Goal: Information Seeking & Learning: Check status

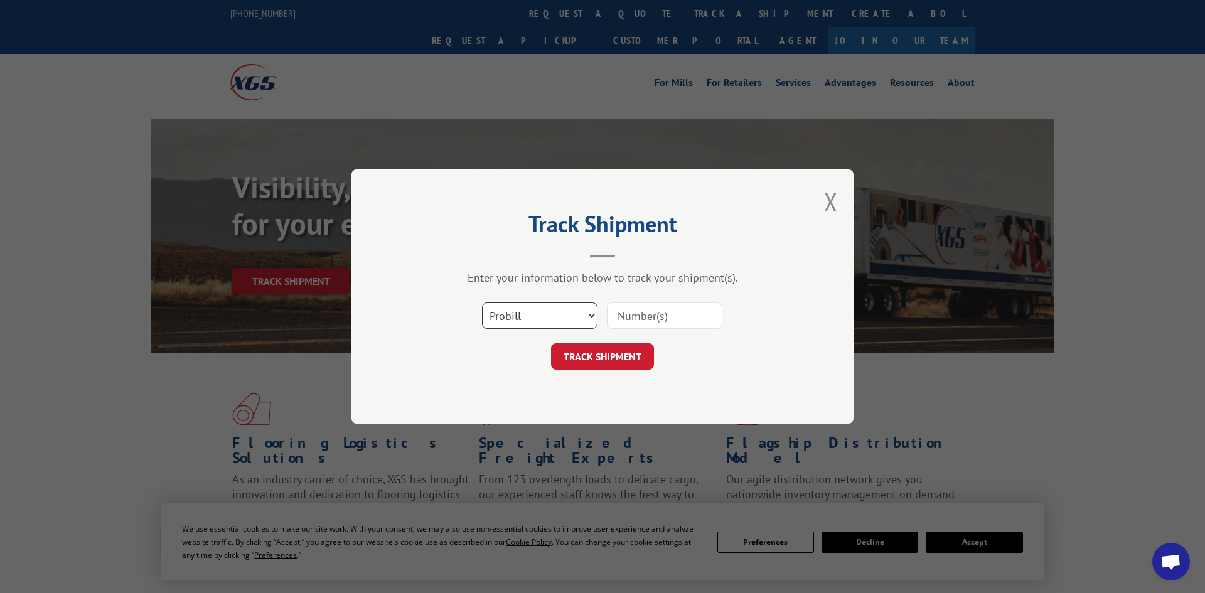
click at [546, 319] on select "Select category... Probill BOL PO" at bounding box center [539, 316] width 115 height 26
select select "po"
click at [482, 304] on select "Select category... Probill BOL PO" at bounding box center [539, 316] width 115 height 26
click at [641, 312] on input at bounding box center [664, 316] width 115 height 26
paste input "295723319"
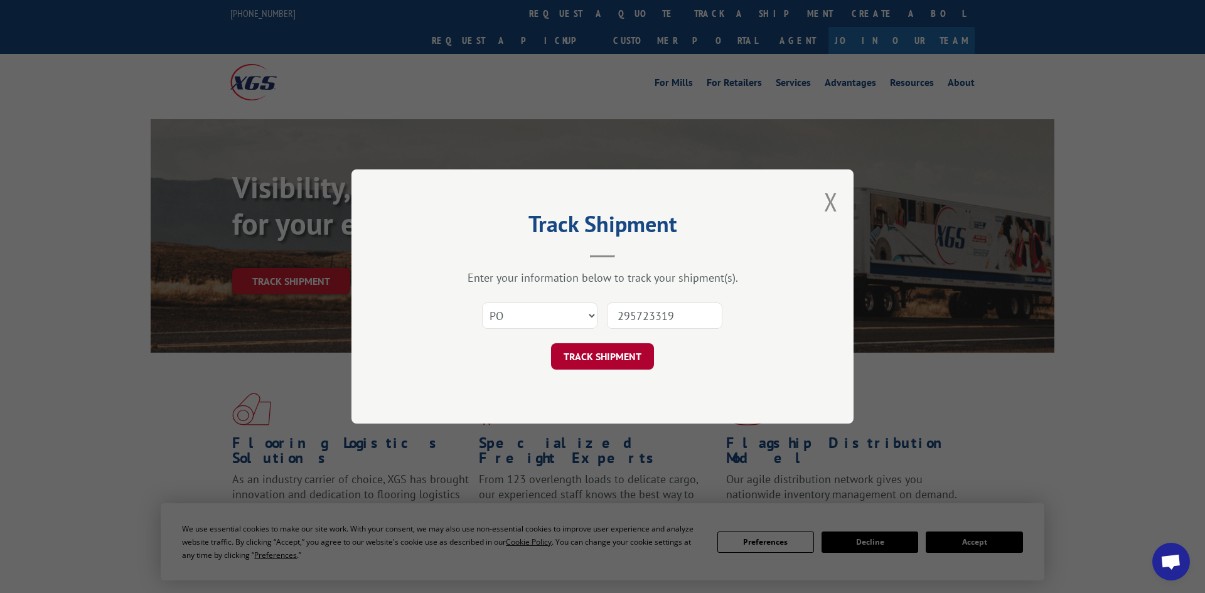
type input "295723319"
click at [595, 359] on button "TRACK SHIPMENT" at bounding box center [602, 356] width 103 height 26
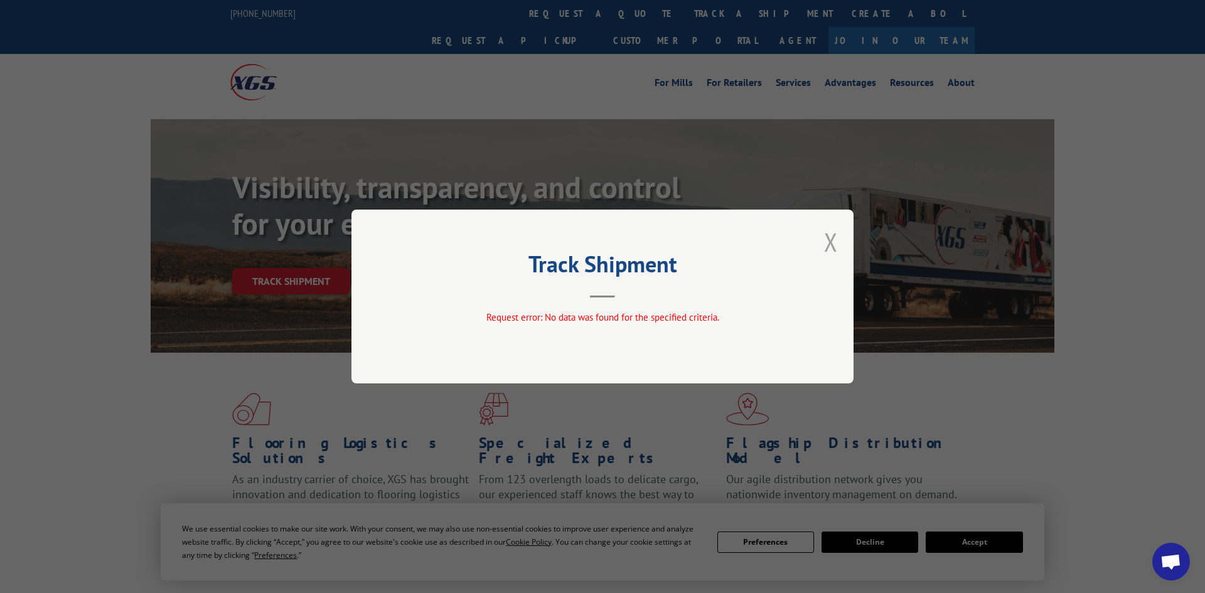
click at [829, 244] on button "Close modal" at bounding box center [831, 241] width 14 height 33
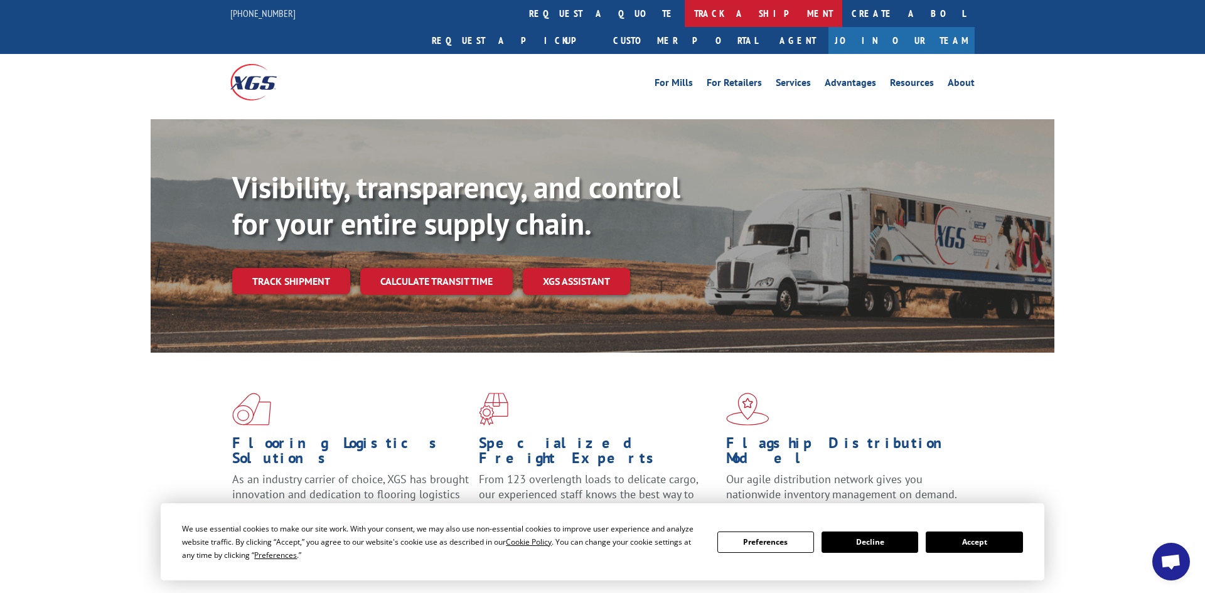
click at [685, 19] on link "track a shipment" at bounding box center [764, 13] width 158 height 27
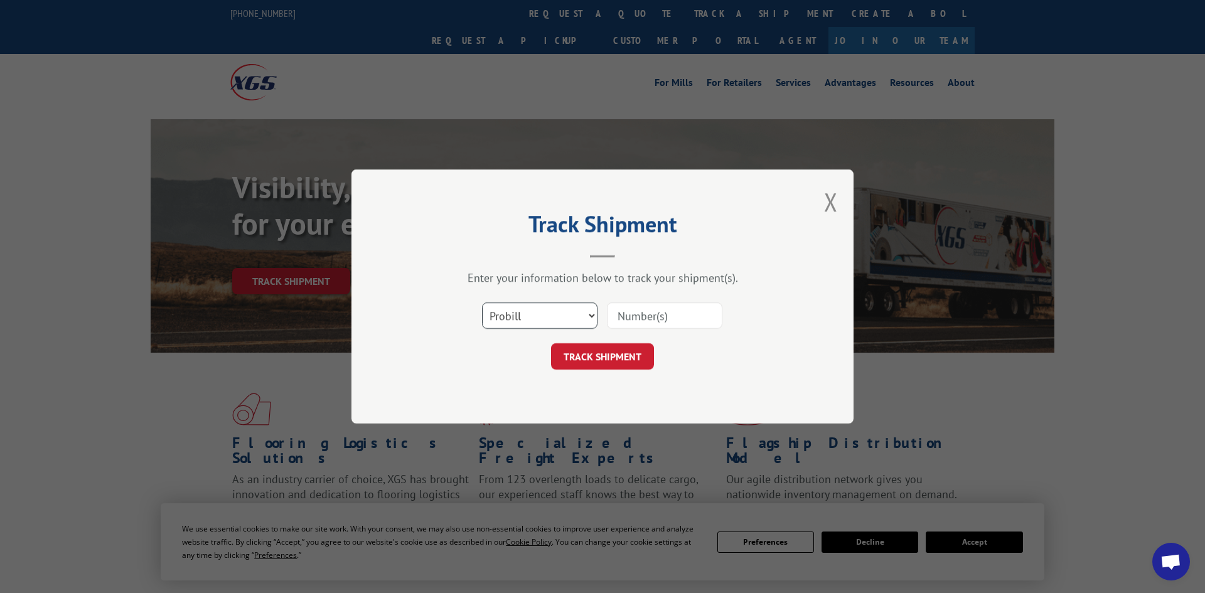
click at [562, 316] on select "Select category... Probill BOL PO" at bounding box center [539, 316] width 115 height 26
select select "po"
click at [482, 304] on select "Select category... Probill BOL PO" at bounding box center [539, 316] width 115 height 26
click at [631, 314] on input at bounding box center [664, 316] width 115 height 26
paste input "295627767"
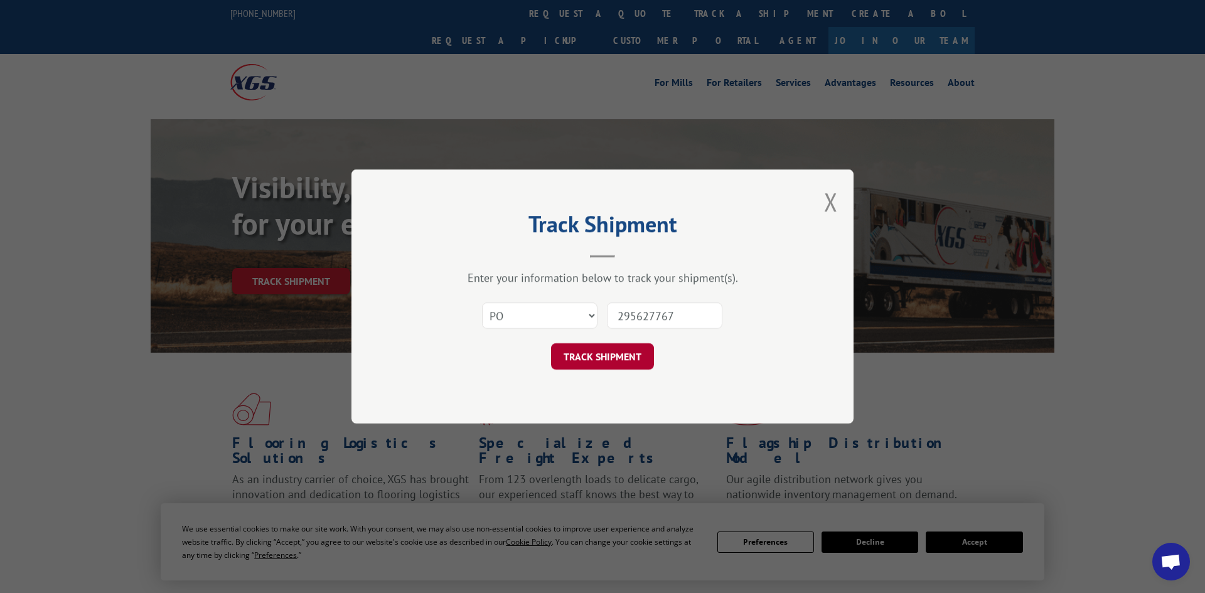
type input "295627767"
click at [613, 359] on button "TRACK SHIPMENT" at bounding box center [602, 356] width 103 height 26
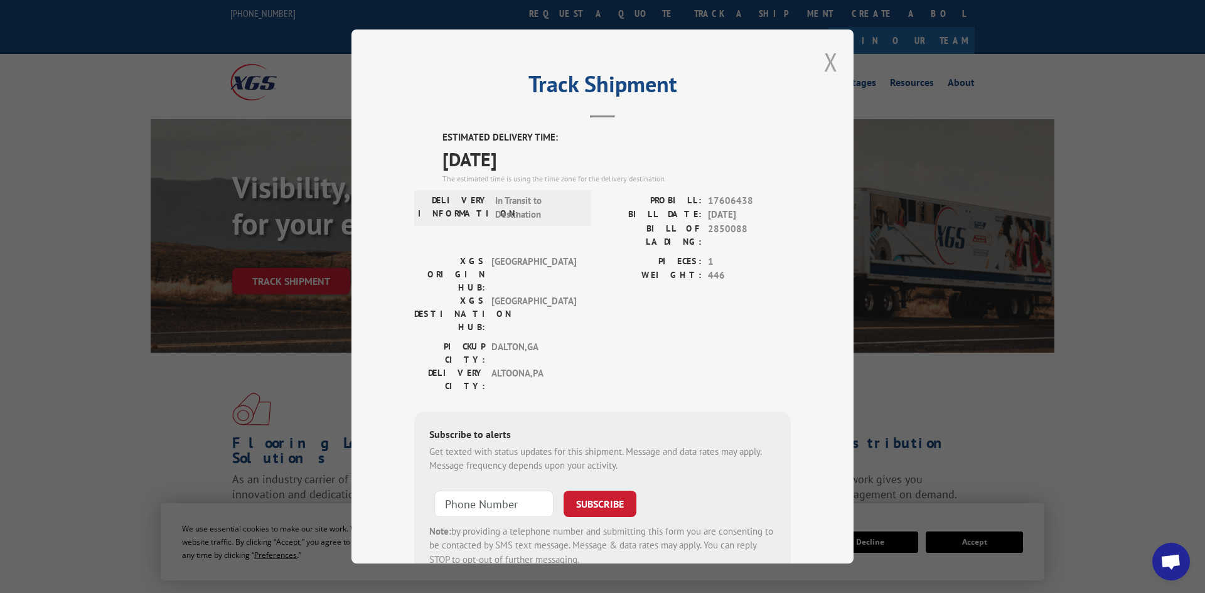
click at [829, 68] on button "Close modal" at bounding box center [831, 61] width 14 height 33
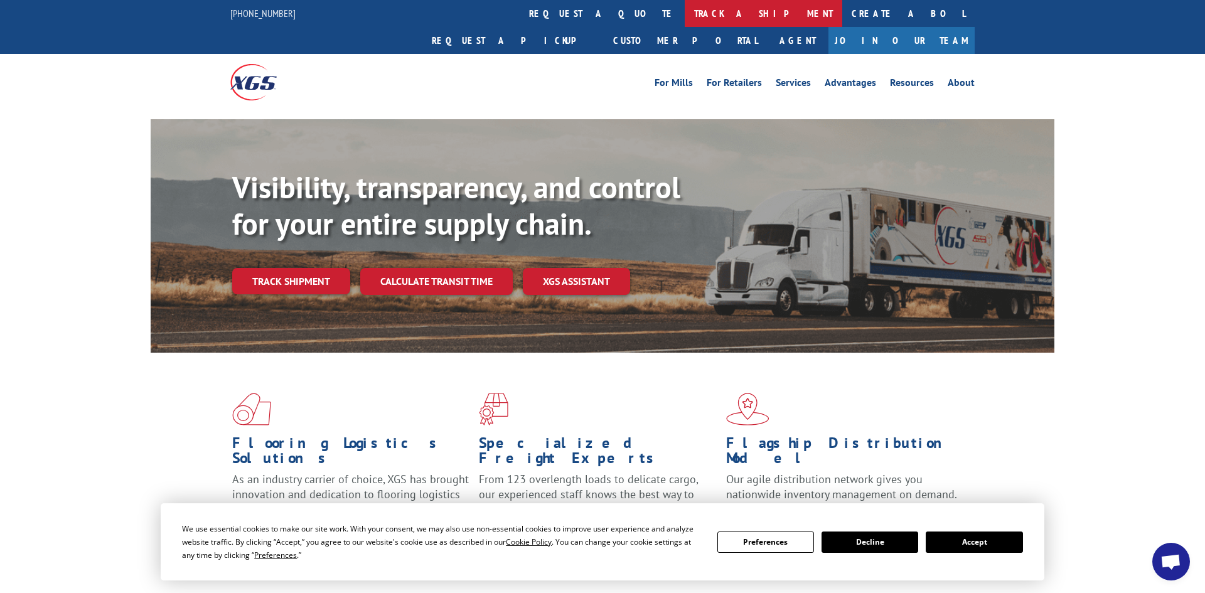
click at [685, 18] on link "track a shipment" at bounding box center [764, 13] width 158 height 27
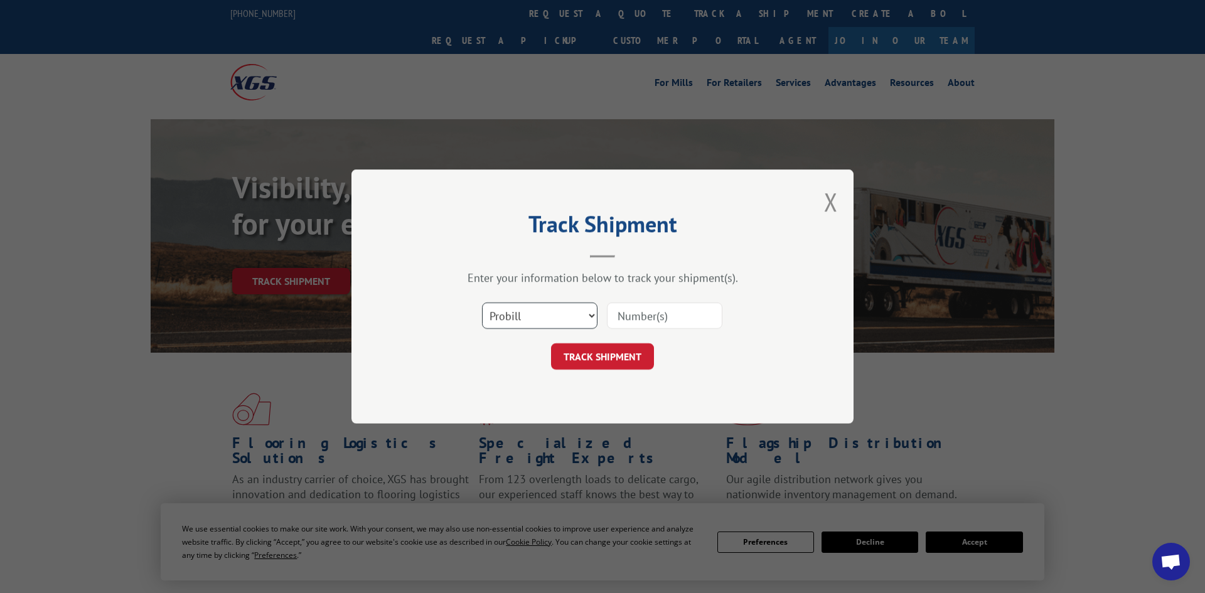
click at [522, 310] on select "Select category... Probill BOL PO" at bounding box center [539, 316] width 115 height 26
select select "po"
click at [482, 304] on select "Select category... Probill BOL PO" at bounding box center [539, 316] width 115 height 26
click at [633, 321] on input at bounding box center [664, 316] width 115 height 26
paste input "295530316"
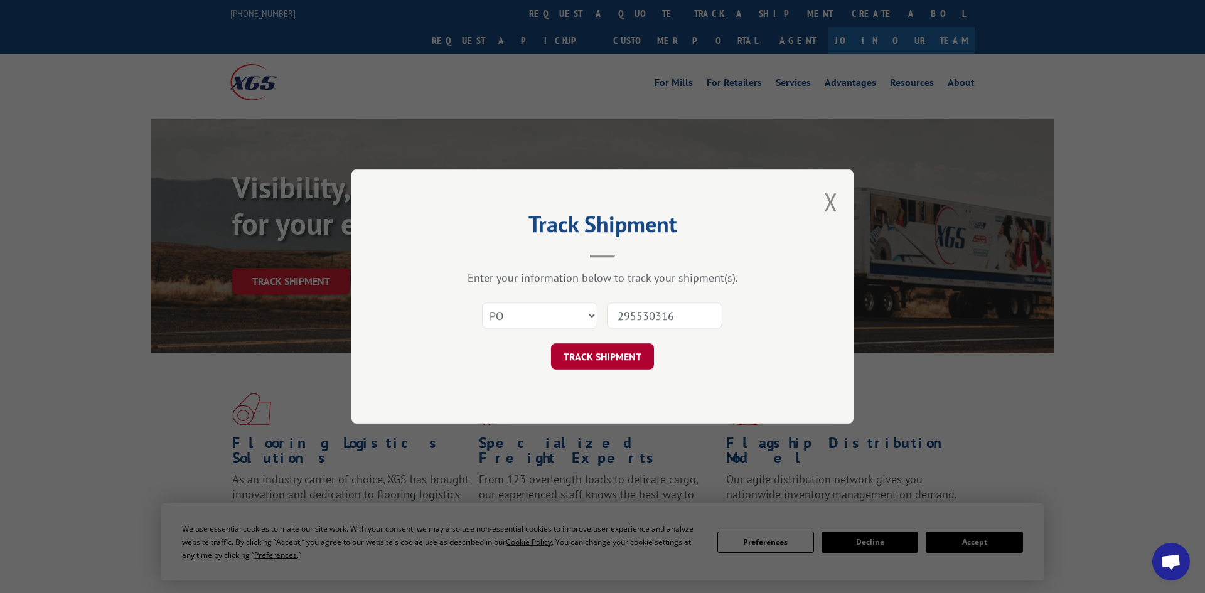
type input "295530316"
click at [608, 355] on button "TRACK SHIPMENT" at bounding box center [602, 356] width 103 height 26
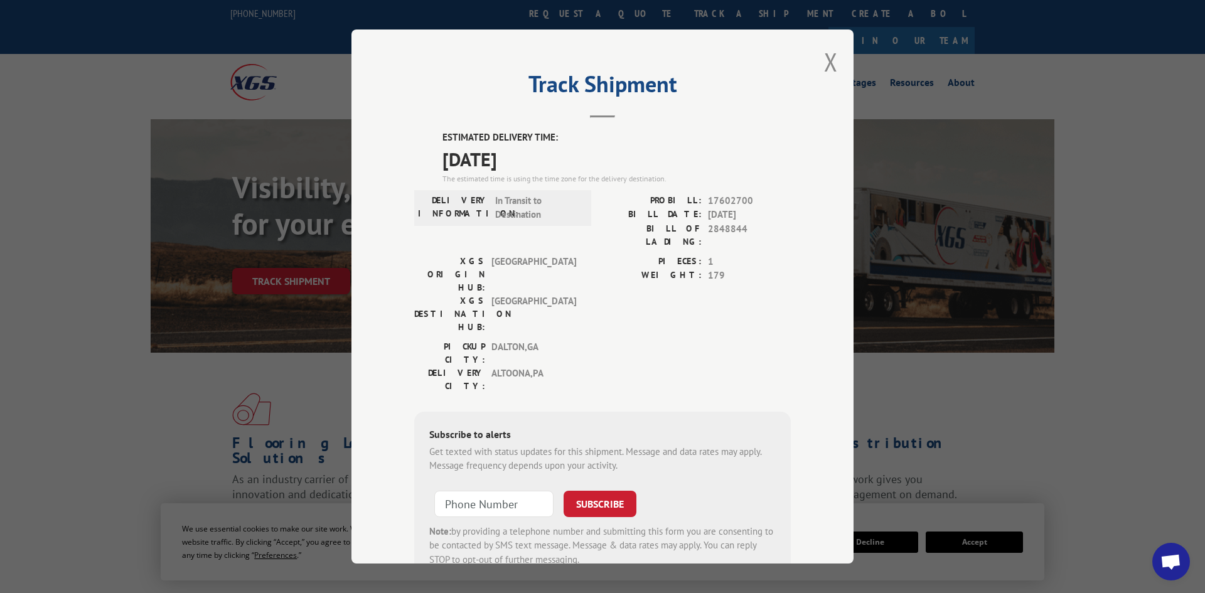
click at [824, 66] on div "Track Shipment ESTIMATED DELIVERY TIME: [DATE] The estimated time is using the …" at bounding box center [603, 297] width 502 height 534
click at [830, 65] on button "Close modal" at bounding box center [831, 61] width 14 height 33
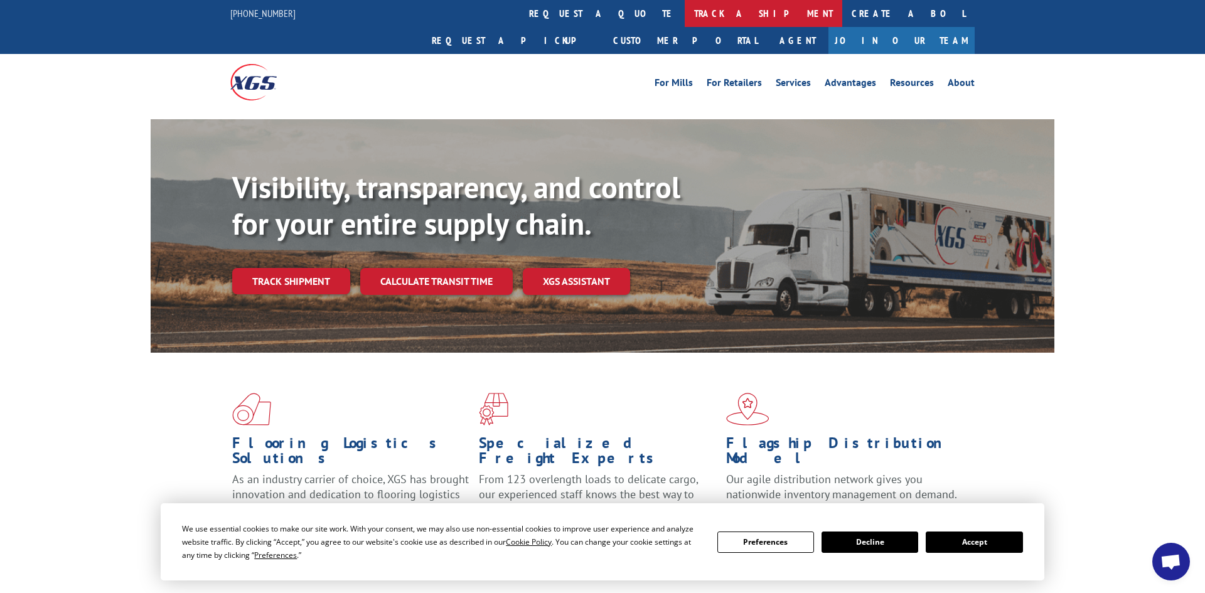
click at [685, 16] on link "track a shipment" at bounding box center [764, 13] width 158 height 27
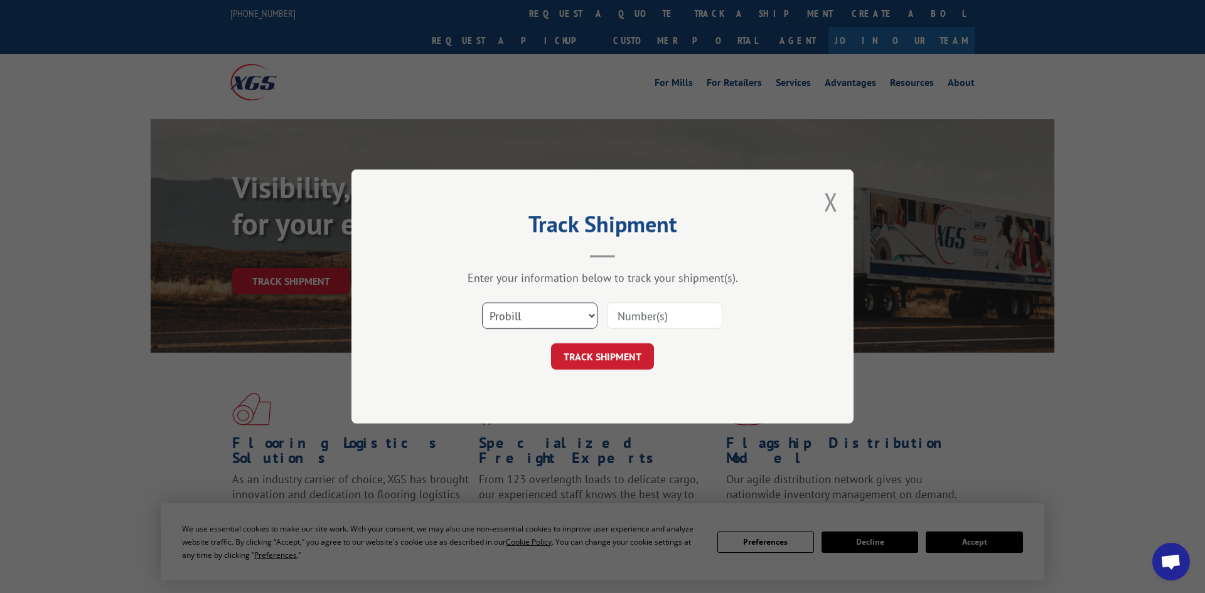
drag, startPoint x: 549, startPoint y: 313, endPoint x: 540, endPoint y: 327, distance: 16.0
click at [548, 313] on select "Select category... Probill BOL PO" at bounding box center [539, 316] width 115 height 26
select select "po"
click at [482, 304] on select "Select category... Probill BOL PO" at bounding box center [539, 316] width 115 height 26
click at [640, 318] on input at bounding box center [664, 316] width 115 height 26
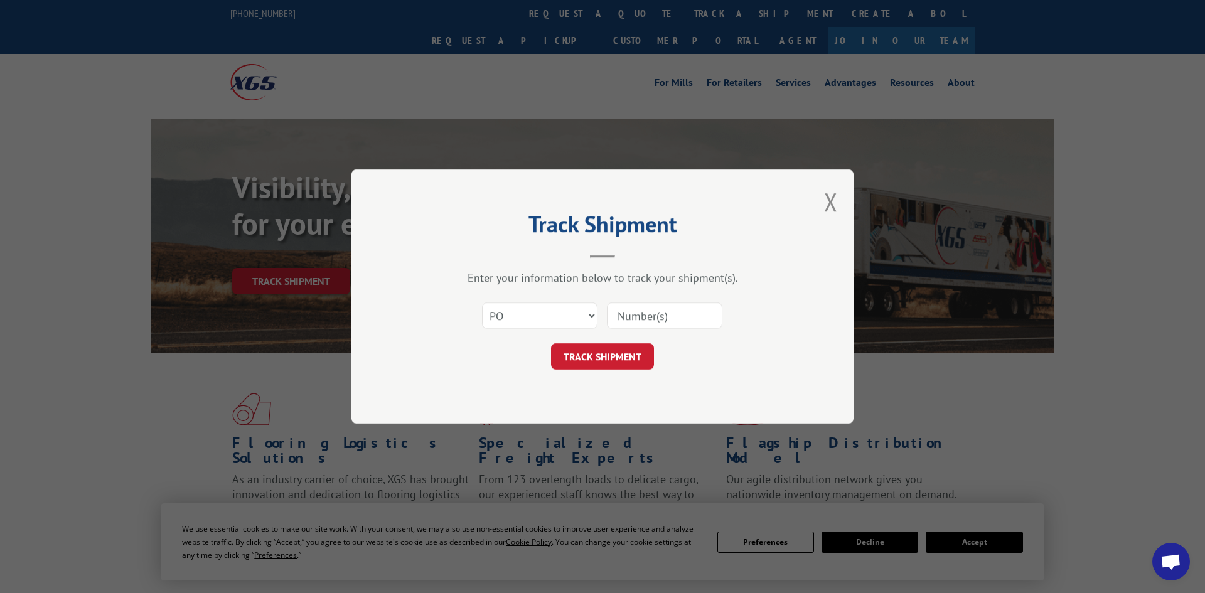
paste input "295583929"
type input "295583929"
click at [613, 355] on button "TRACK SHIPMENT" at bounding box center [602, 356] width 103 height 26
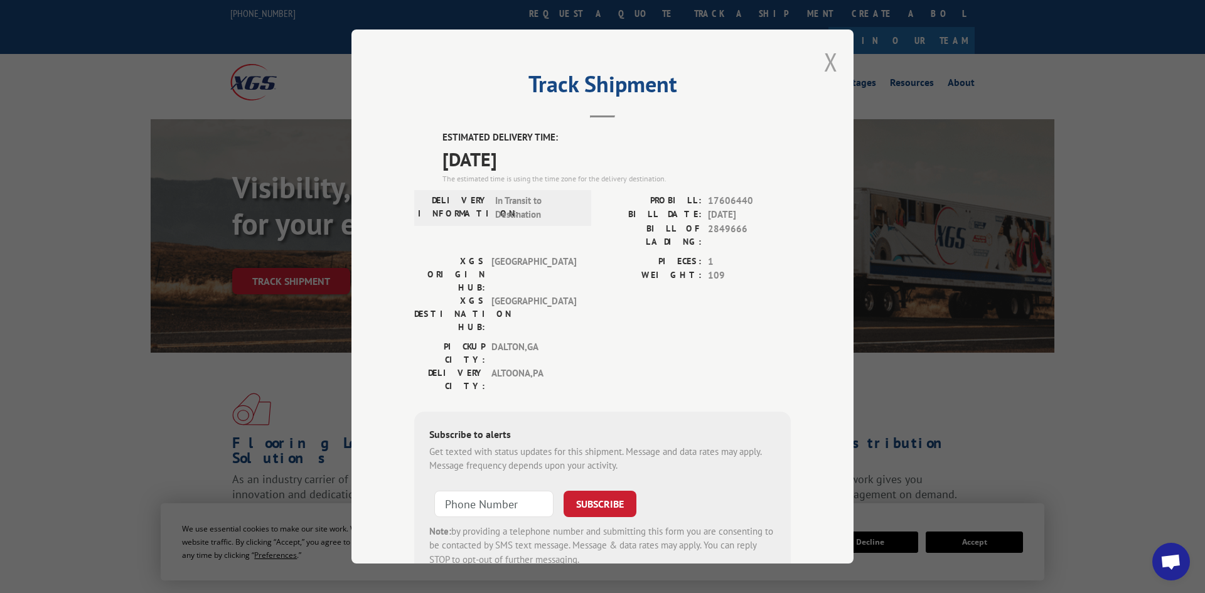
click at [827, 62] on button "Close modal" at bounding box center [831, 61] width 14 height 33
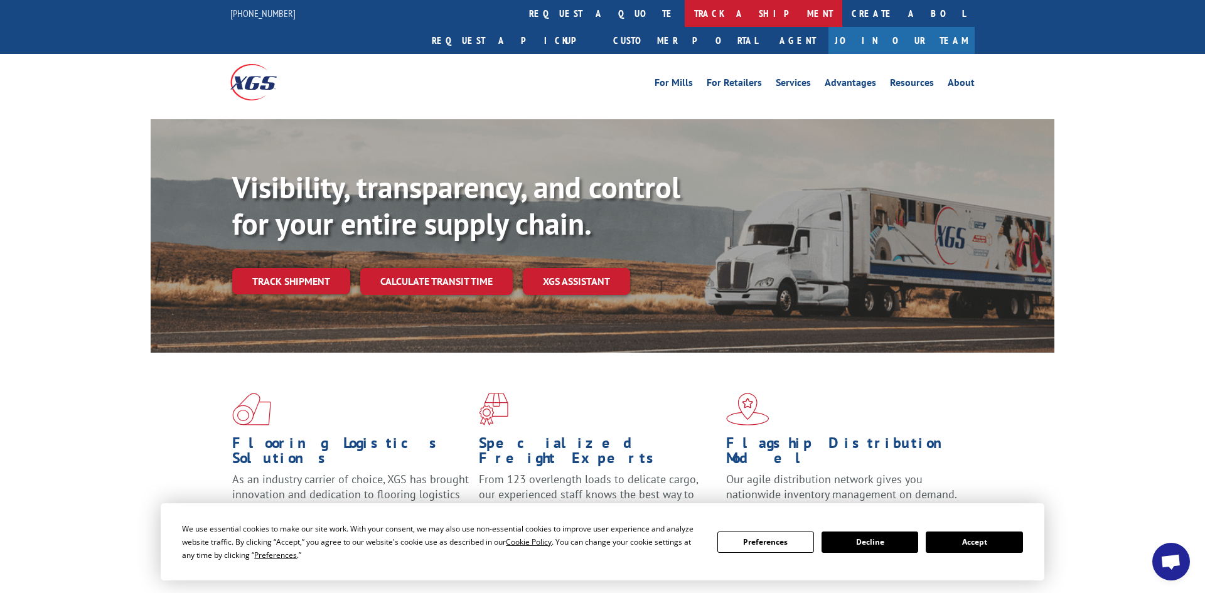
click at [685, 18] on link "track a shipment" at bounding box center [764, 13] width 158 height 27
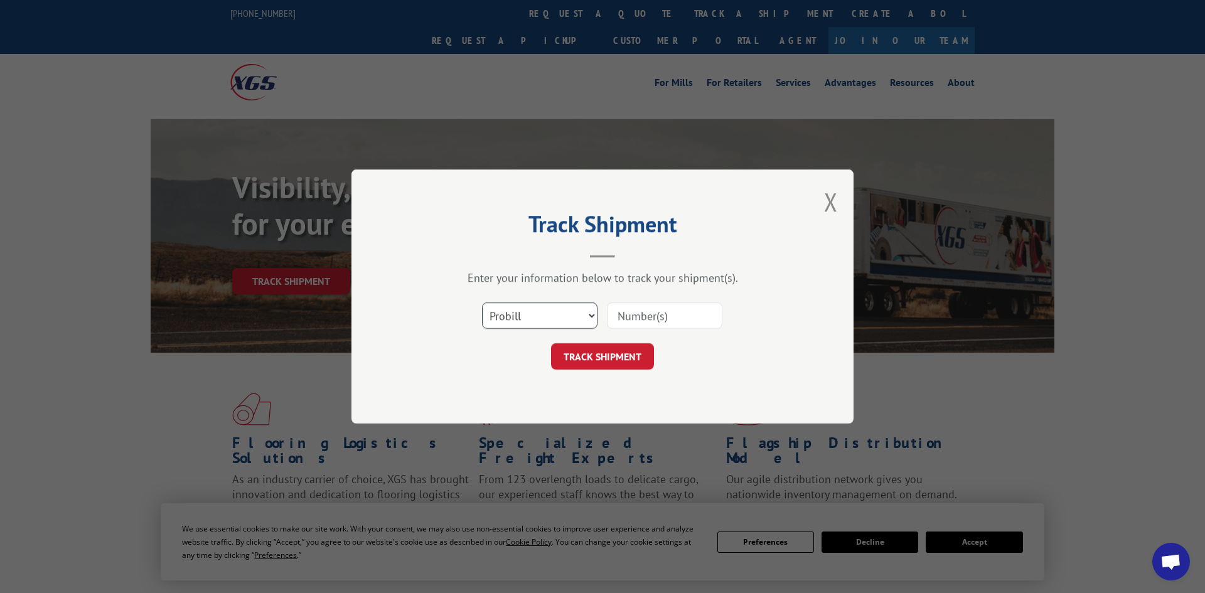
click at [509, 323] on select "Select category... Probill BOL PO" at bounding box center [539, 316] width 115 height 26
select select "po"
click at [482, 304] on select "Select category... Probill BOL PO" at bounding box center [539, 316] width 115 height 26
click at [643, 318] on input at bounding box center [664, 316] width 115 height 26
paste input "295607365"
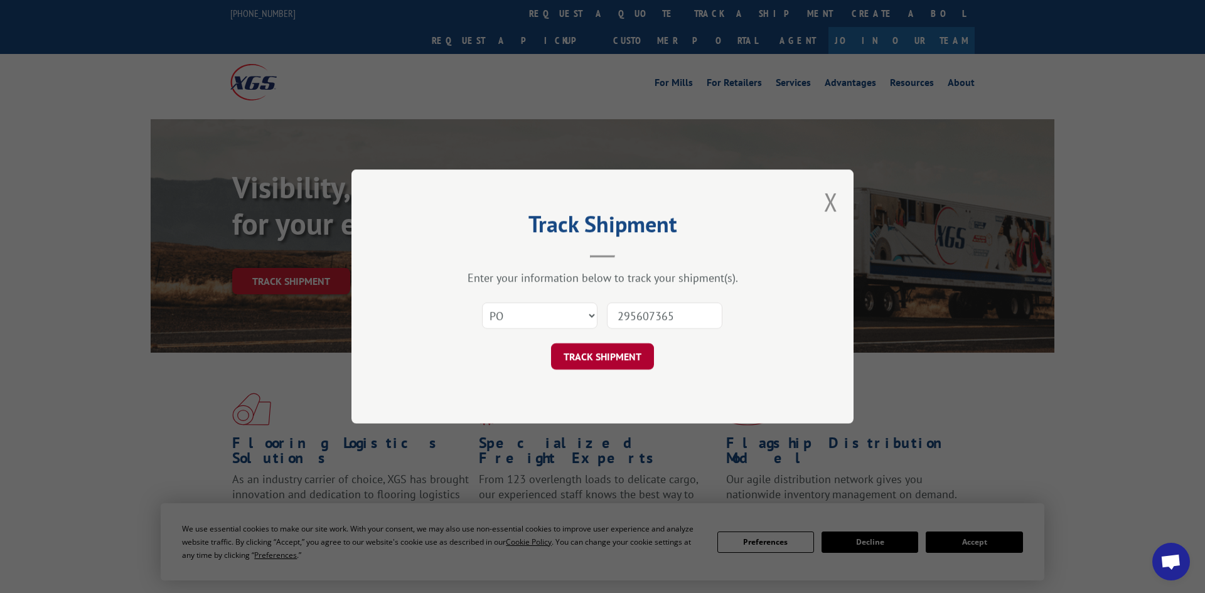
type input "295607365"
click at [600, 359] on button "TRACK SHIPMENT" at bounding box center [602, 356] width 103 height 26
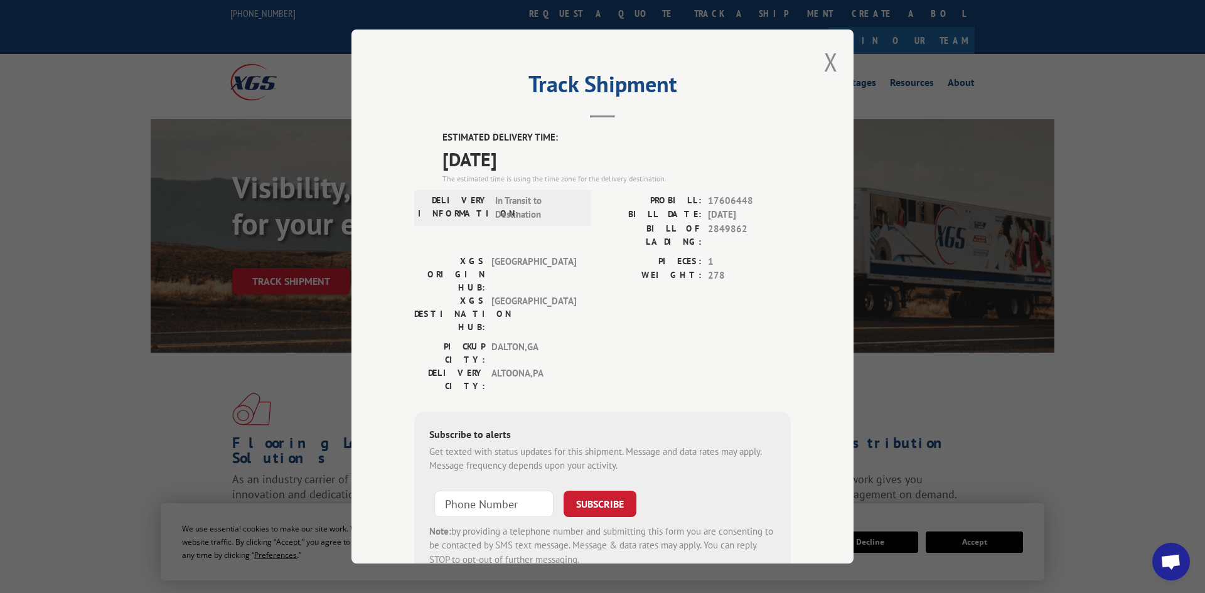
click at [822, 63] on div "Track Shipment ESTIMATED DELIVERY TIME: [DATE] The estimated time is using the …" at bounding box center [603, 297] width 502 height 534
click at [830, 63] on button "Close modal" at bounding box center [831, 61] width 14 height 33
